Goal: Task Accomplishment & Management: Manage account settings

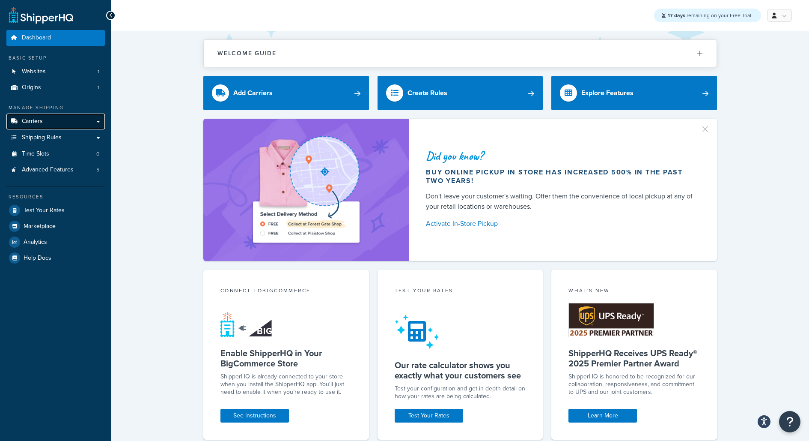
click at [47, 118] on link "Carriers" at bounding box center [55, 121] width 98 height 16
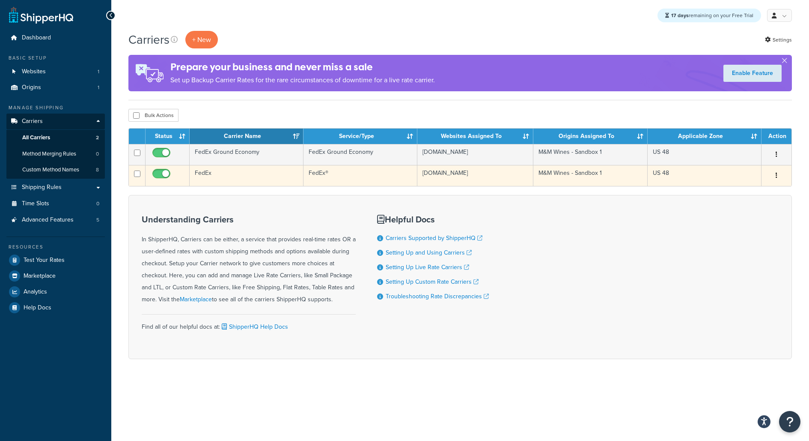
click at [259, 173] on td "FedEx" at bounding box center [247, 175] width 114 height 21
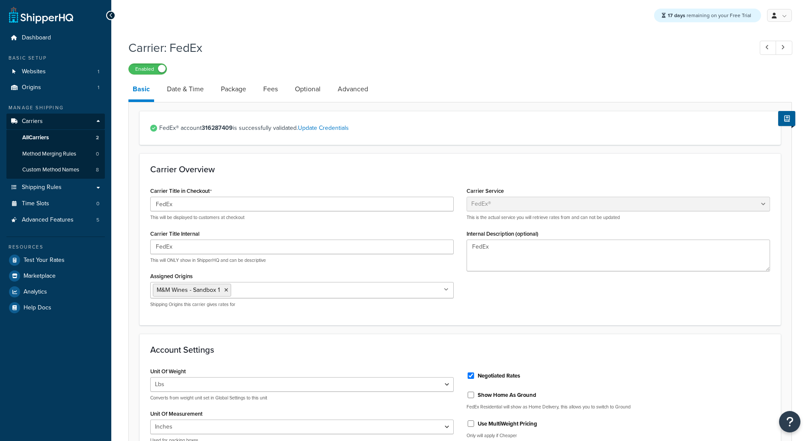
select select "fedEx"
select select "REGULAR_PICKUP"
select select "YOUR_PACKAGING"
click at [197, 94] on link "Date & Time" at bounding box center [185, 89] width 45 height 21
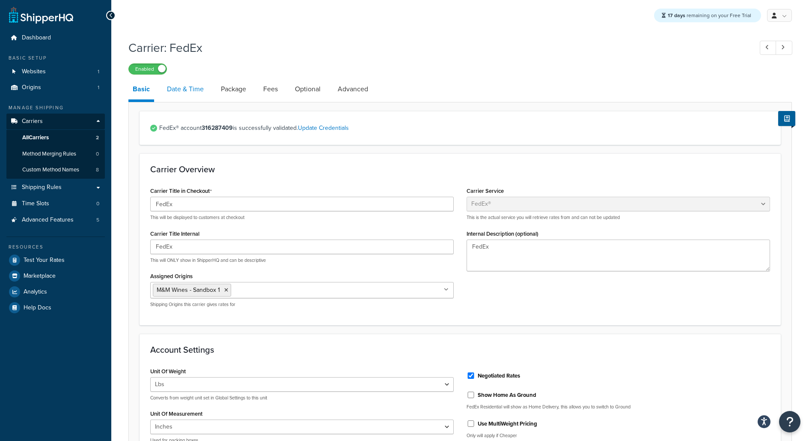
select select "E"
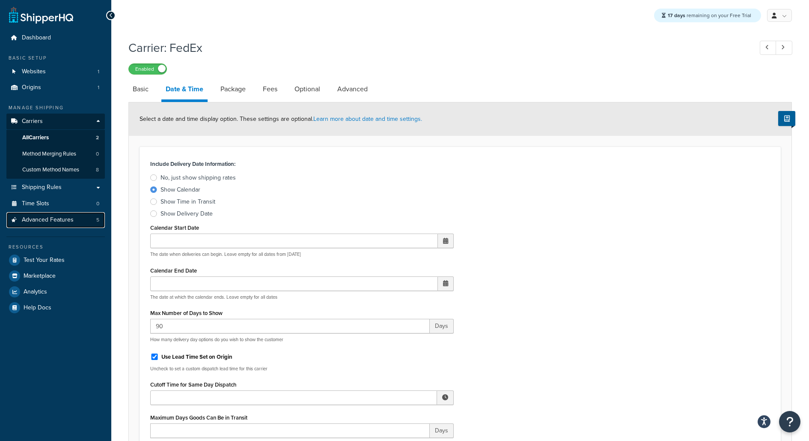
click at [62, 223] on link "Advanced Features 5" at bounding box center [55, 220] width 98 height 16
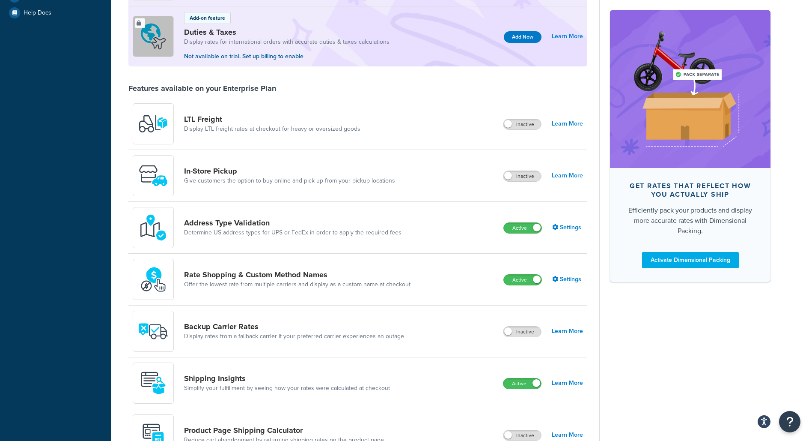
scroll to position [409, 0]
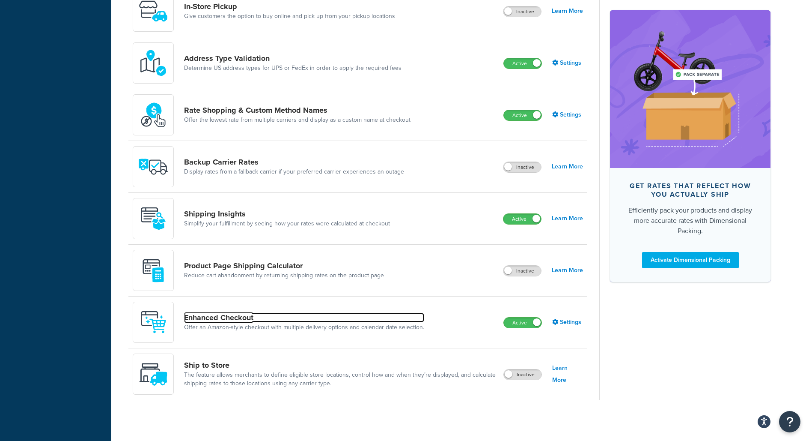
click at [307, 319] on link "Enhanced Checkout" at bounding box center [304, 317] width 240 height 9
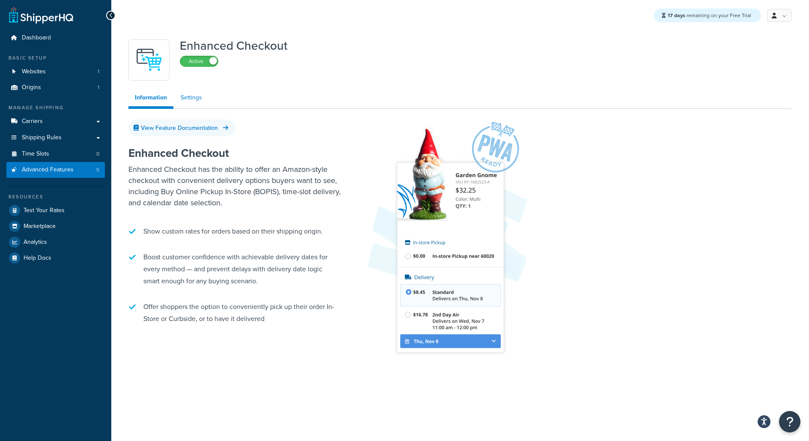
click at [197, 100] on link "Settings" at bounding box center [191, 97] width 34 height 17
select select "MONTHLY"
select select "29"
select select "2"
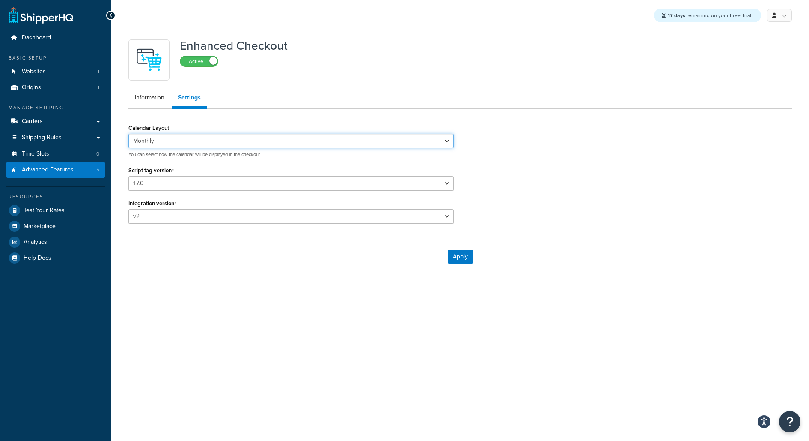
click at [216, 147] on select "Default Monthly" at bounding box center [290, 141] width 325 height 15
